Goal: Navigation & Orientation: Go to known website

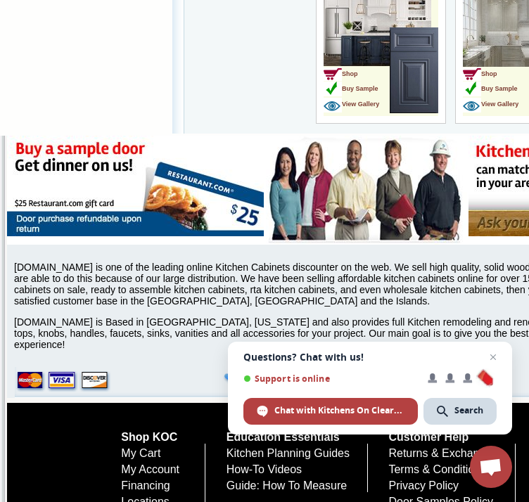
scroll to position [4743, 0]
